Goal: Task Accomplishment & Management: Complete application form

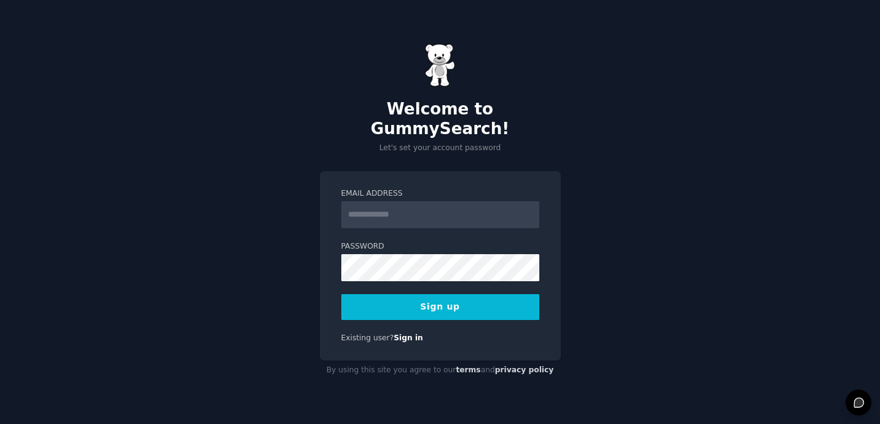
click at [391, 202] on input "Email Address" at bounding box center [440, 214] width 198 height 27
type input "**********"
click at [437, 294] on button "Sign up" at bounding box center [440, 307] width 198 height 26
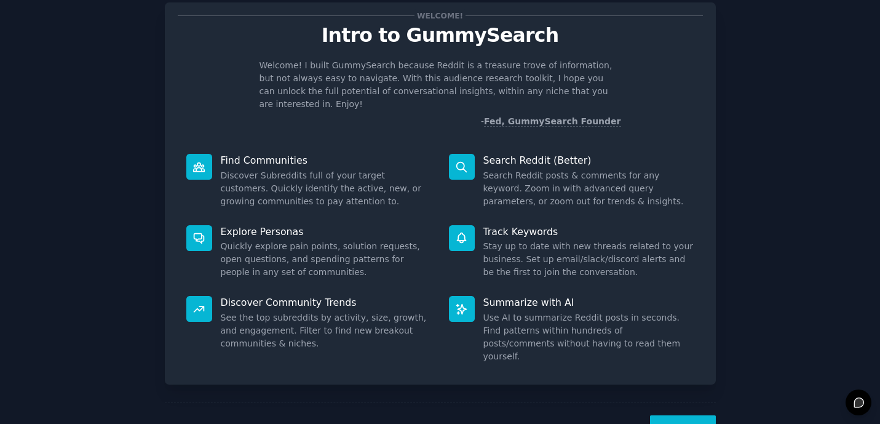
scroll to position [57, 0]
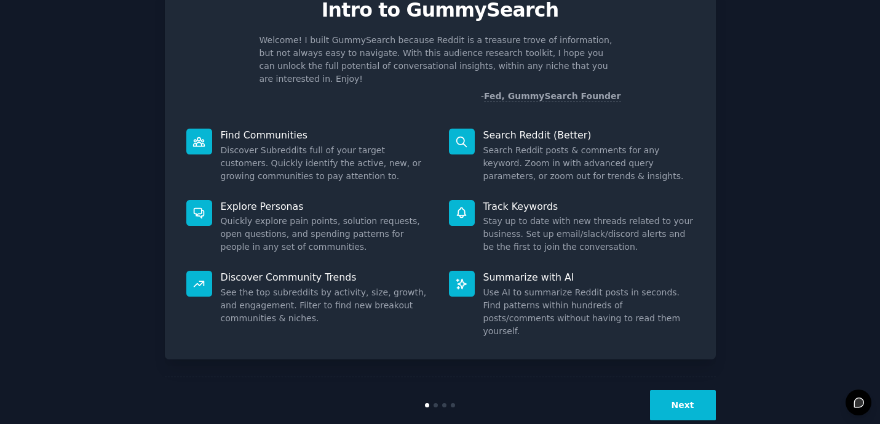
click at [682, 390] on button "Next" at bounding box center [683, 405] width 66 height 30
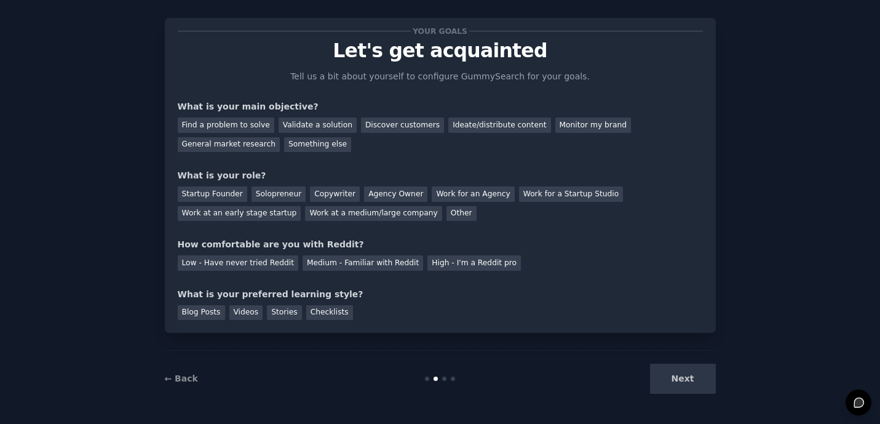
click at [682, 383] on div "Next" at bounding box center [624, 379] width 184 height 30
click at [193, 312] on div "Blog Posts" at bounding box center [201, 312] width 47 height 15
click at [214, 257] on div "Low - Have never tried Reddit" at bounding box center [238, 262] width 121 height 15
click at [684, 379] on div "Next" at bounding box center [624, 379] width 184 height 30
click at [274, 202] on div "Startup Founder Solopreneur Copywriter Agency Owner Work for an Agency Work for…" at bounding box center [440, 201] width 525 height 39
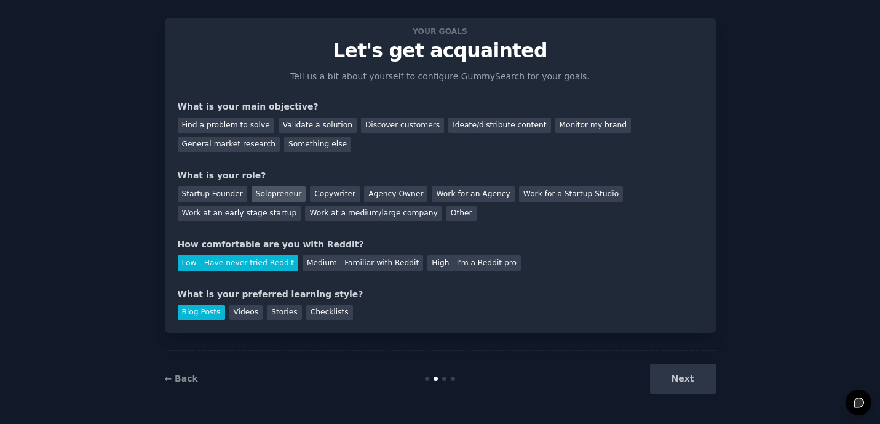
click at [276, 193] on div "Solopreneur" at bounding box center [279, 193] width 54 height 15
click at [693, 391] on div "Next" at bounding box center [624, 379] width 184 height 30
click at [306, 125] on div "Validate a solution" at bounding box center [318, 125] width 78 height 15
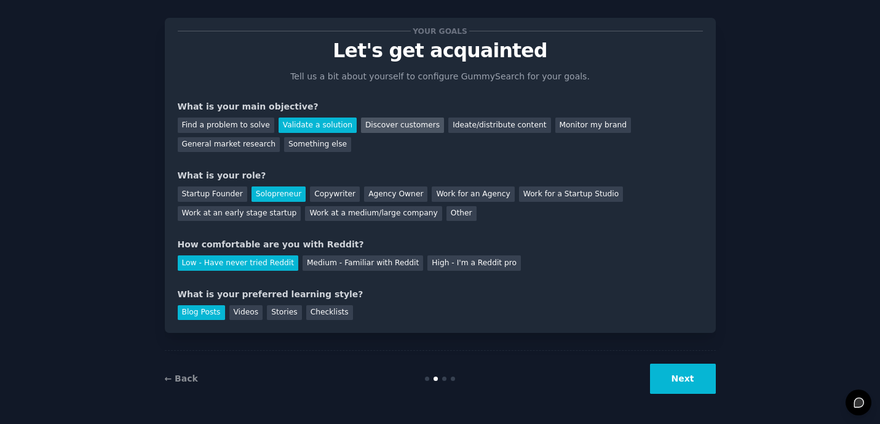
click at [401, 129] on div "Discover customers" at bounding box center [402, 125] width 83 height 15
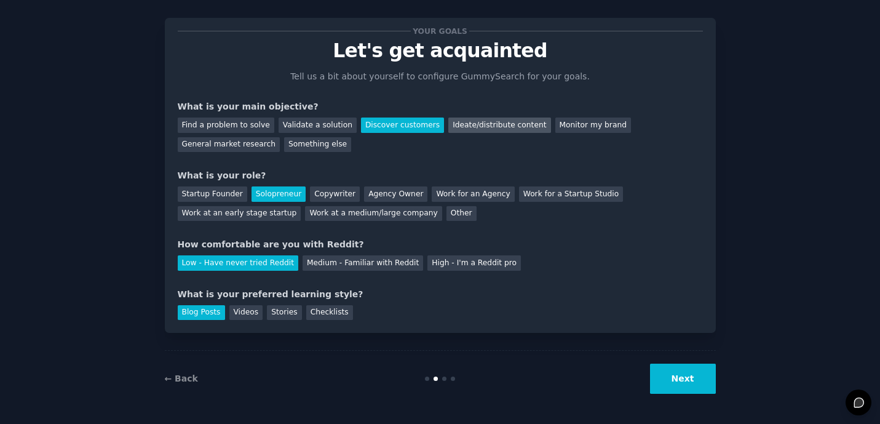
click at [488, 132] on div "Ideate/distribute content" at bounding box center [499, 125] width 102 height 15
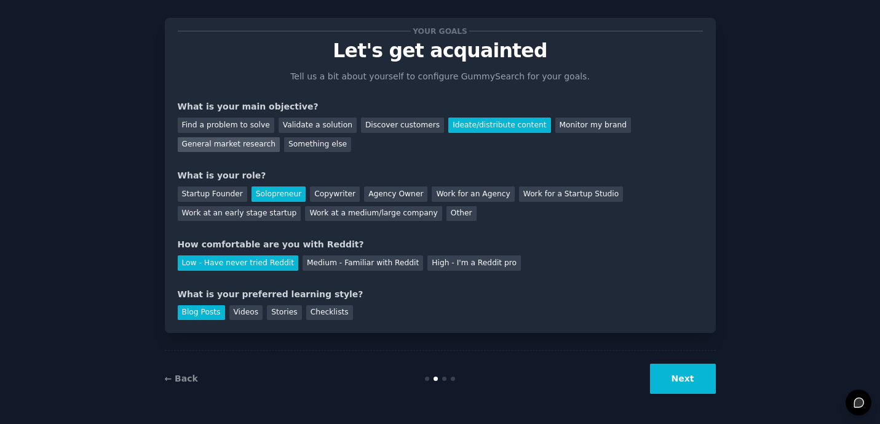
click at [234, 147] on div "General market research" at bounding box center [229, 144] width 103 height 15
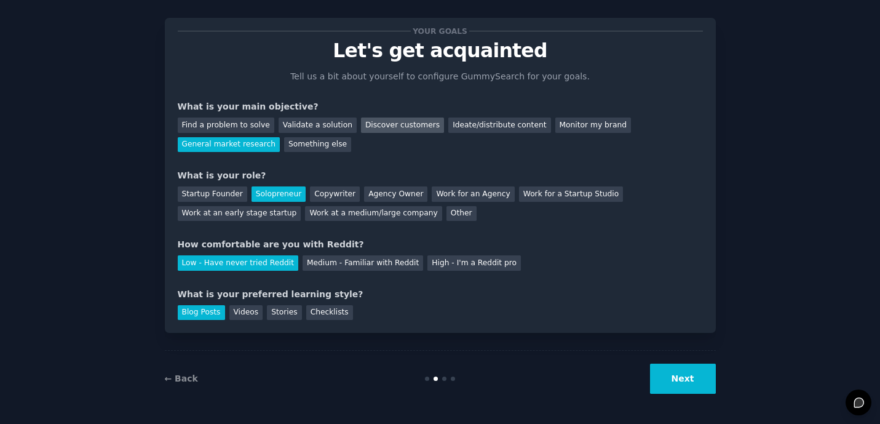
click at [404, 127] on div "Discover customers" at bounding box center [402, 125] width 83 height 15
click at [665, 383] on button "Next" at bounding box center [683, 379] width 66 height 30
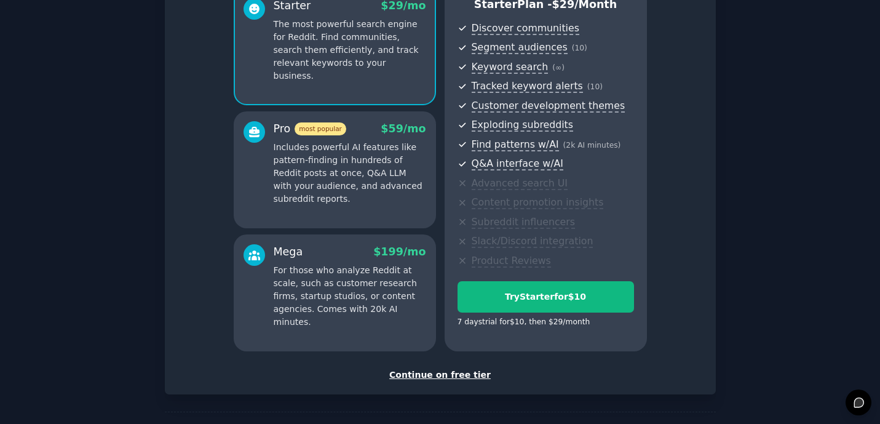
scroll to position [166, 0]
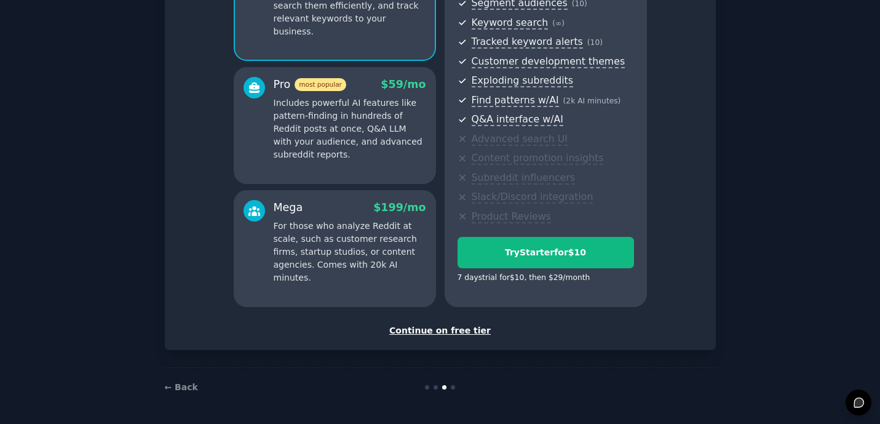
click at [439, 329] on div "Continue on free tier" at bounding box center [440, 330] width 525 height 13
